Goal: Task Accomplishment & Management: Use online tool/utility

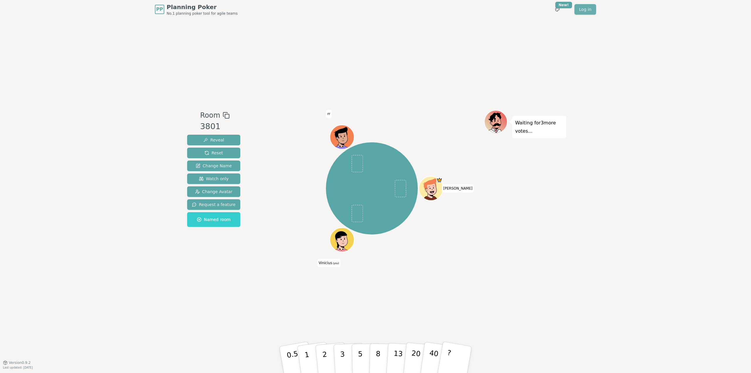
click at [581, 10] on link "Log in" at bounding box center [585, 9] width 22 height 11
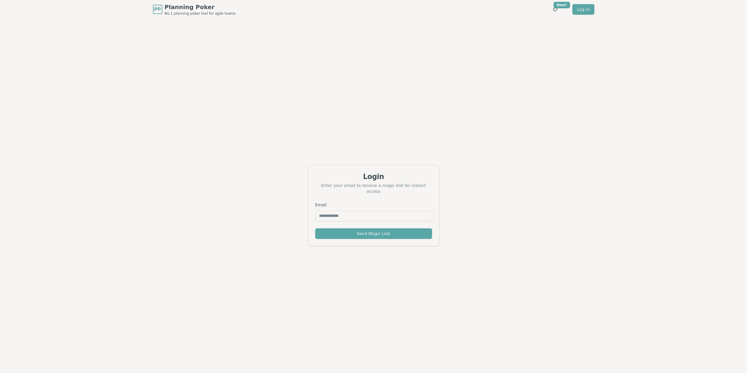
click at [383, 207] on div "Email" at bounding box center [373, 211] width 117 height 20
click at [385, 214] on input "Email" at bounding box center [373, 216] width 117 height 11
type input "*"
click at [489, 201] on div "Login Enter your email to receive a magic link for instant access Email Send Ma…" at bounding box center [373, 205] width 747 height 373
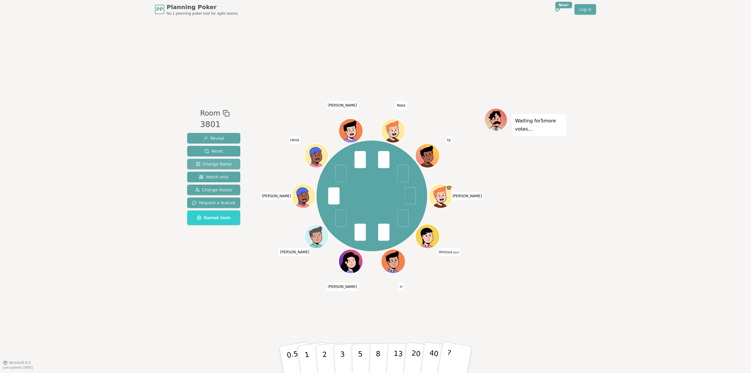
click at [217, 164] on span "Change Name" at bounding box center [214, 164] width 36 height 6
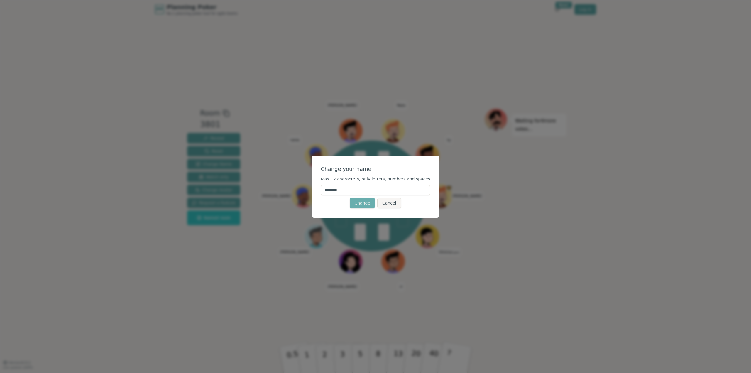
click at [365, 207] on button "Change" at bounding box center [362, 203] width 25 height 11
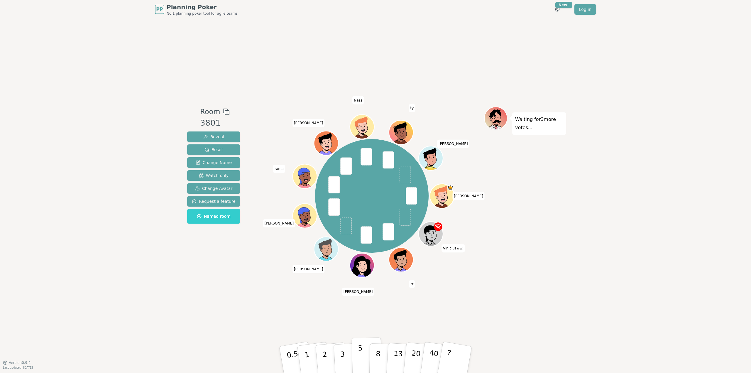
click at [362, 358] on p "5" at bounding box center [360, 360] width 5 height 32
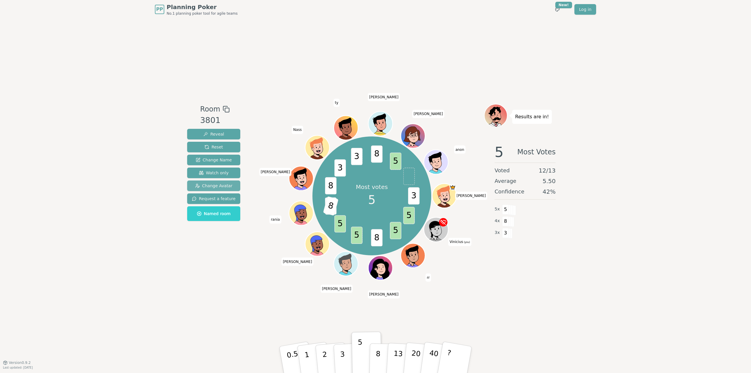
click at [220, 184] on span "Change Avatar" at bounding box center [214, 186] width 38 height 6
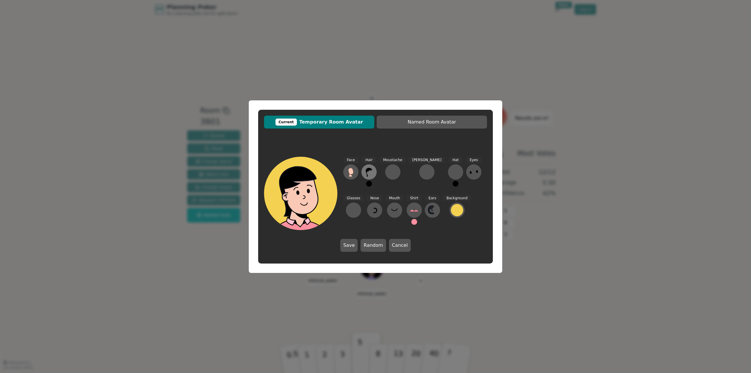
click at [367, 172] on icon at bounding box center [368, 171] width 9 height 9
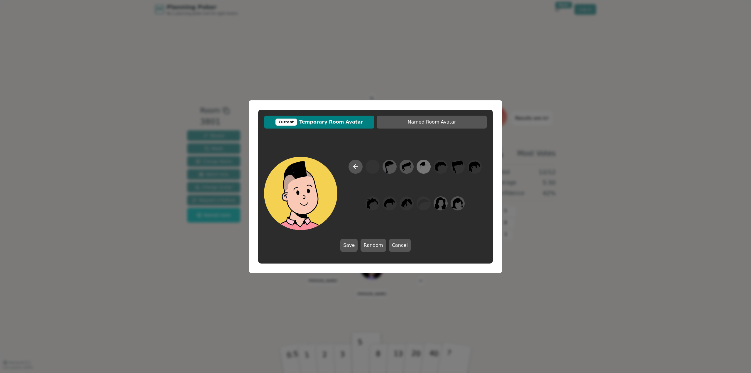
click at [424, 169] on icon at bounding box center [423, 166] width 11 height 13
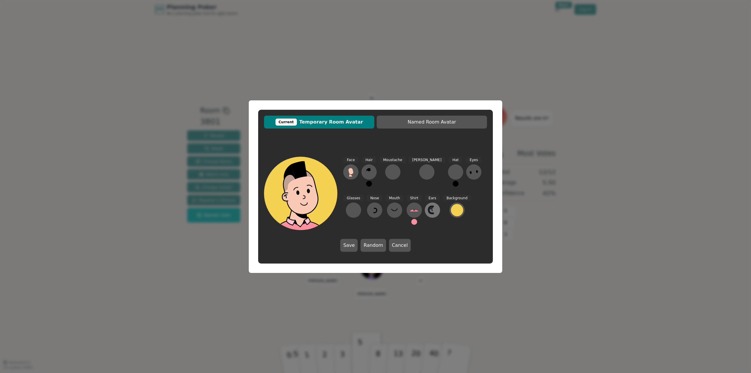
click at [431, 211] on icon at bounding box center [431, 209] width 1 height 3
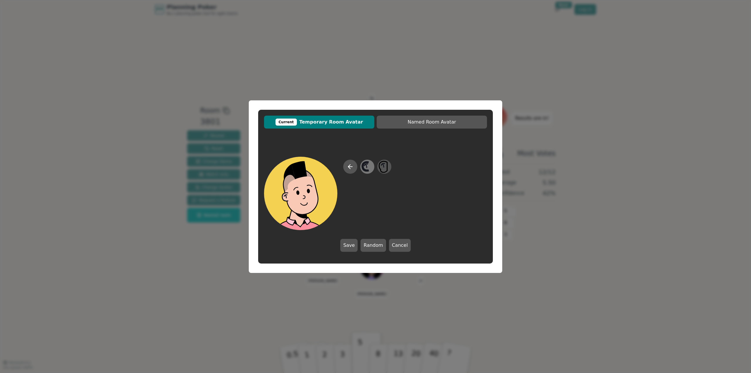
click at [365, 164] on icon at bounding box center [366, 165] width 4 height 2
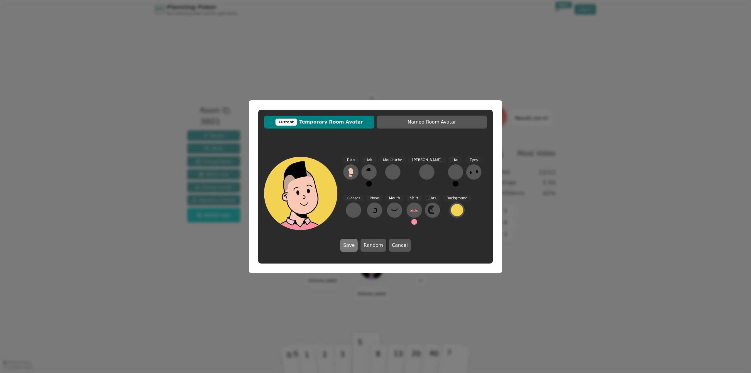
click at [356, 246] on button "Save" at bounding box center [348, 245] width 17 height 13
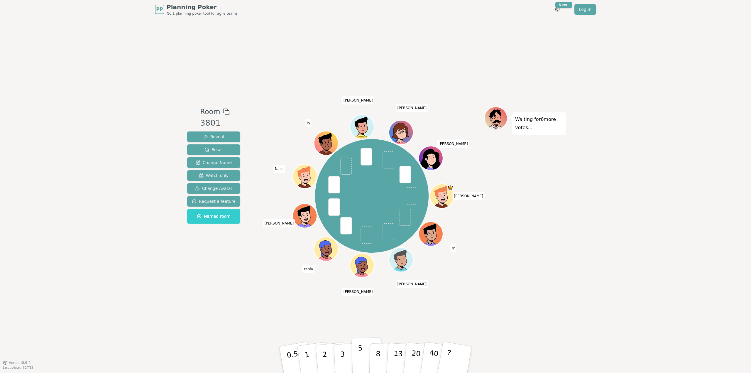
click at [362, 355] on button "5" at bounding box center [367, 359] width 30 height 45
click at [361, 342] on button "5" at bounding box center [367, 359] width 30 height 45
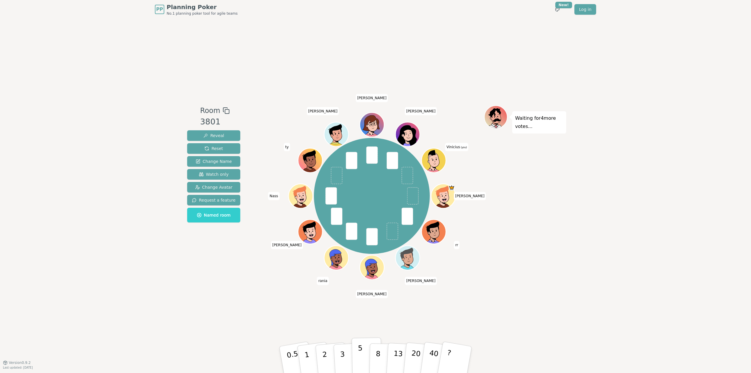
click at [358, 353] on p "5" at bounding box center [360, 360] width 5 height 32
click at [533, 231] on div "Waiting for 3 more votes..." at bounding box center [525, 190] width 82 height 170
click at [401, 310] on div "Room 3801 Reveal Reset Change Name Watch only Change Avatar Request a feature N…" at bounding box center [375, 190] width 381 height 343
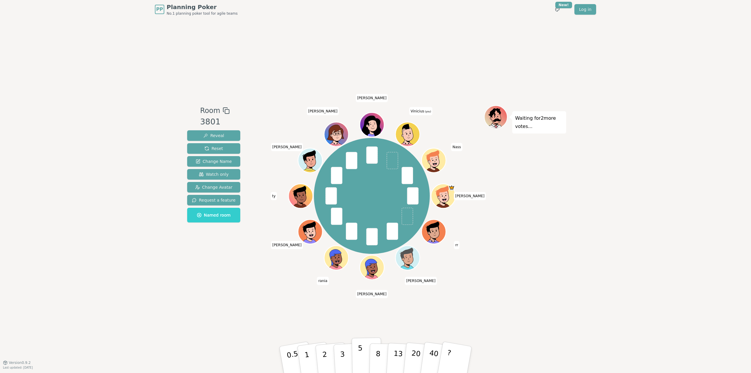
click at [365, 352] on button "5" at bounding box center [367, 359] width 30 height 45
